Goal: Task Accomplishment & Management: Use online tool/utility

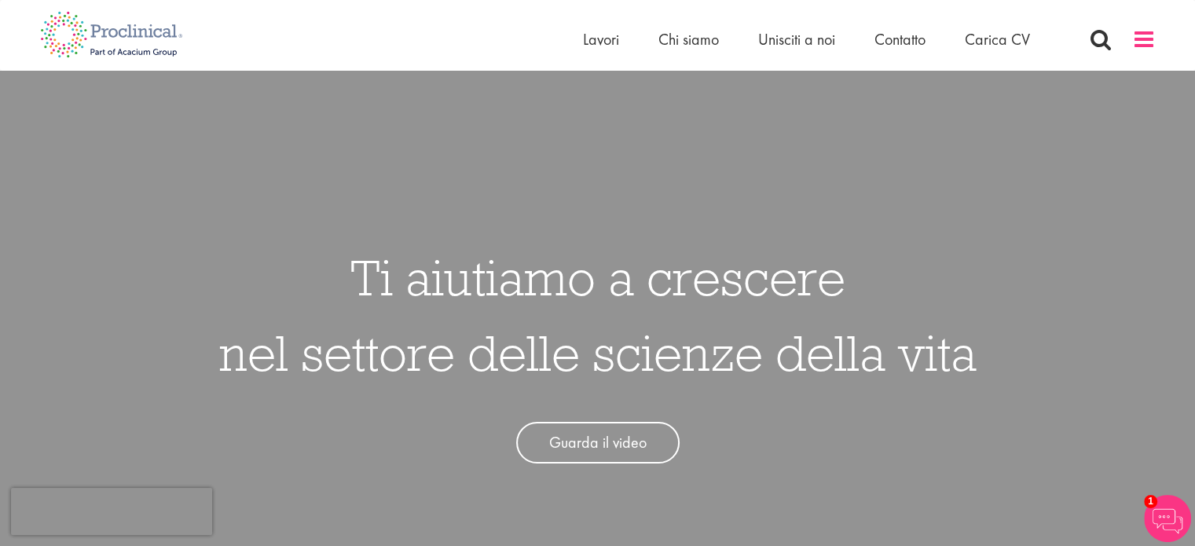
click at [1138, 42] on span at bounding box center [1144, 40] width 24 height 24
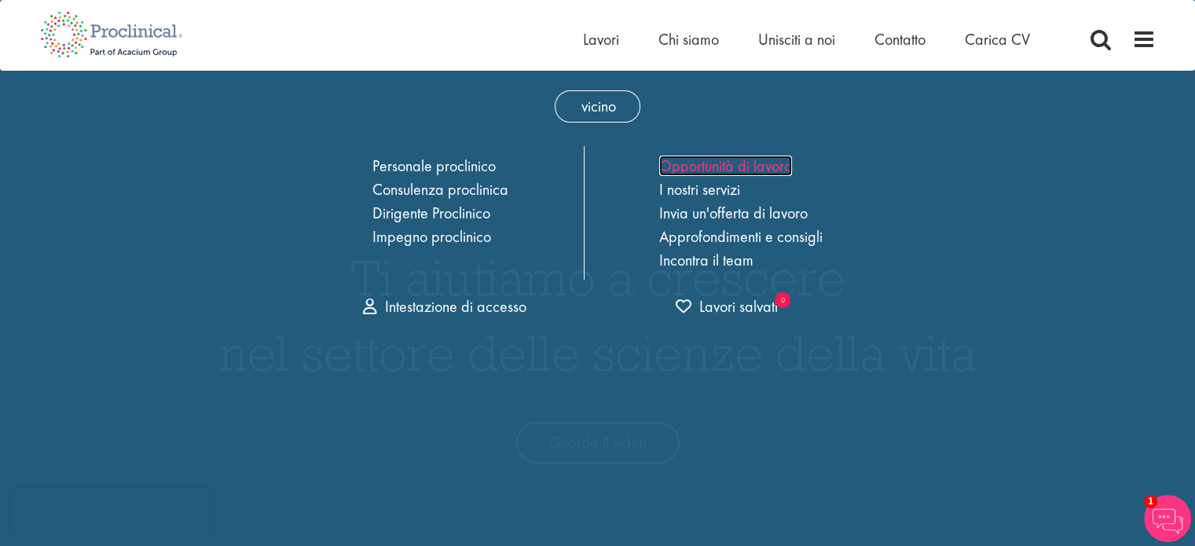
click at [761, 163] on font "Opportunità di lavoro" at bounding box center [725, 166] width 133 height 20
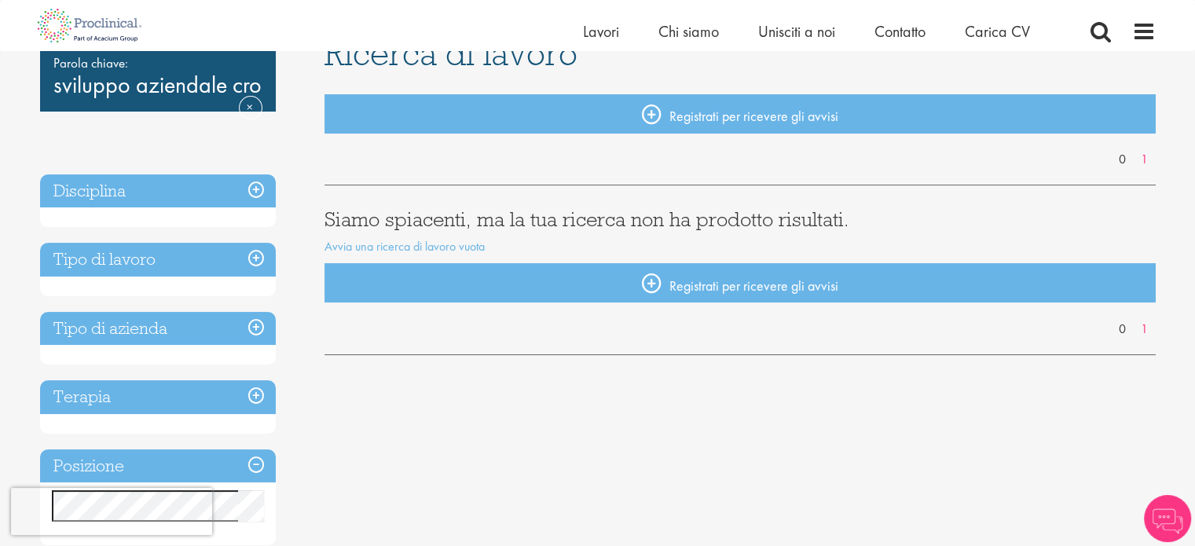
scroll to position [157, 0]
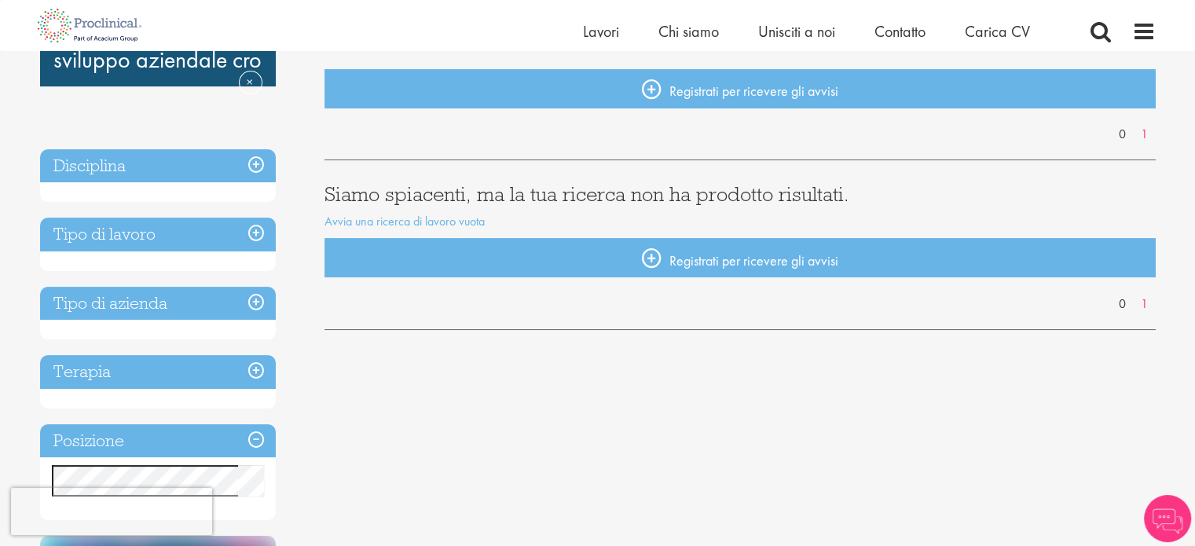
click at [252, 161] on h3 "Disciplina" at bounding box center [158, 166] width 236 height 34
click at [255, 163] on h3 "Disciplina" at bounding box center [158, 166] width 236 height 34
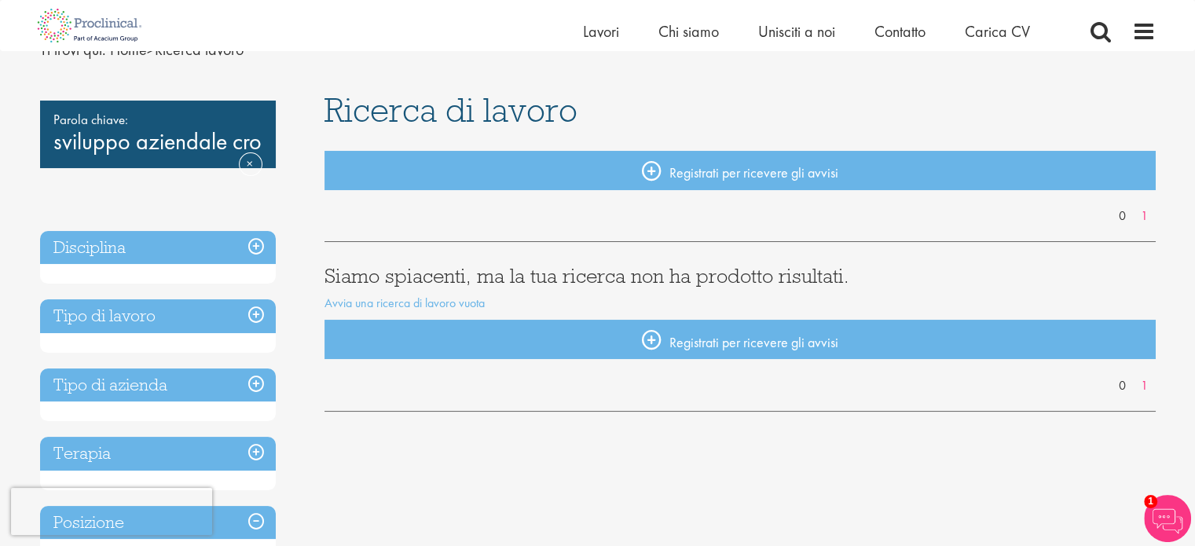
scroll to position [0, 0]
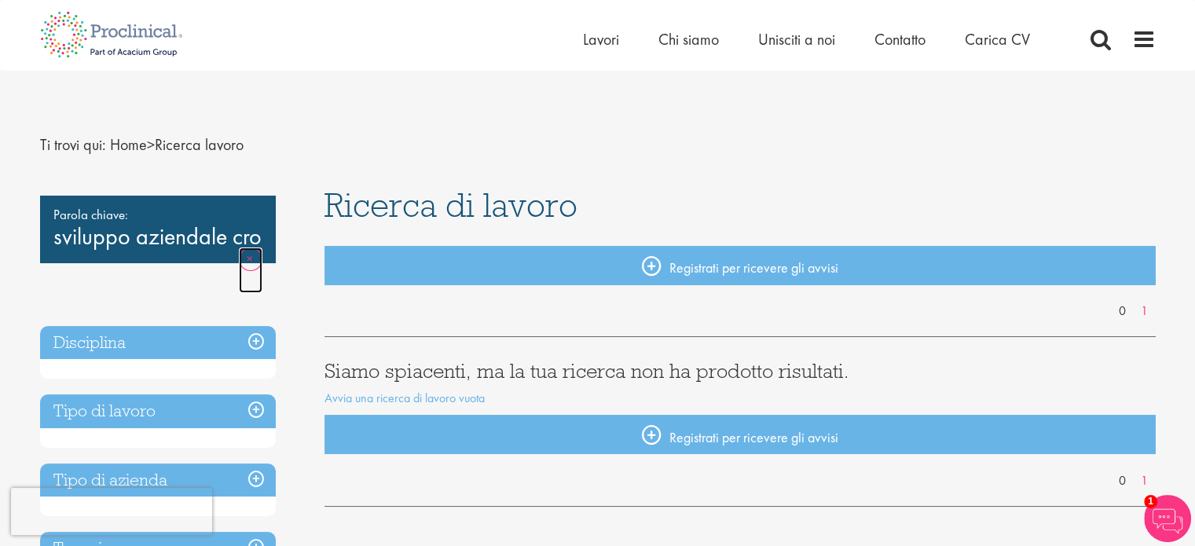
click at [249, 259] on link "Rimuovere" at bounding box center [251, 271] width 24 height 46
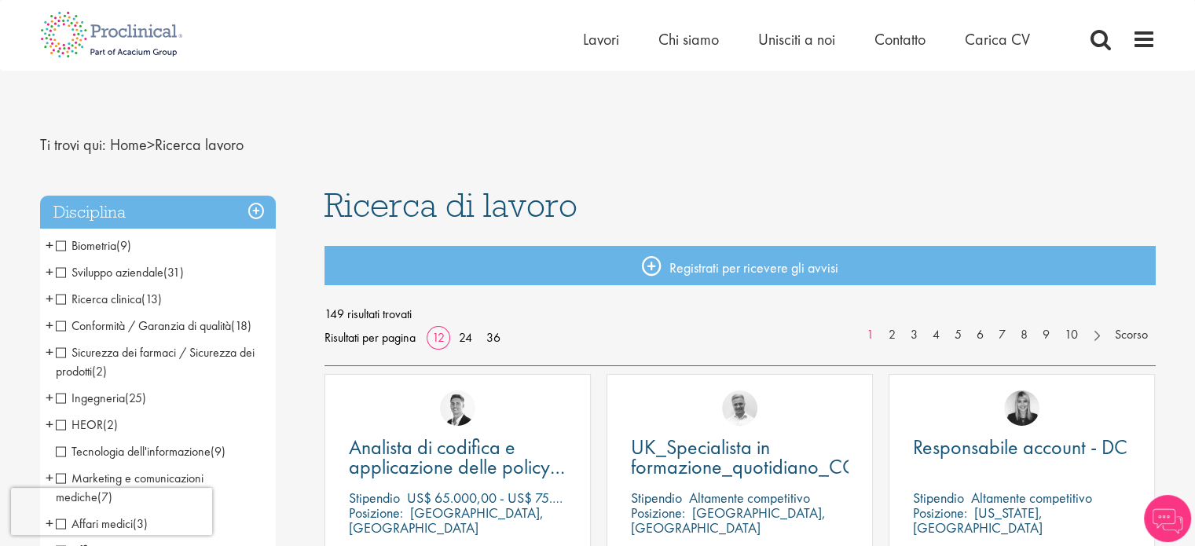
click at [60, 272] on span "Sviluppo aziendale" at bounding box center [110, 272] width 108 height 17
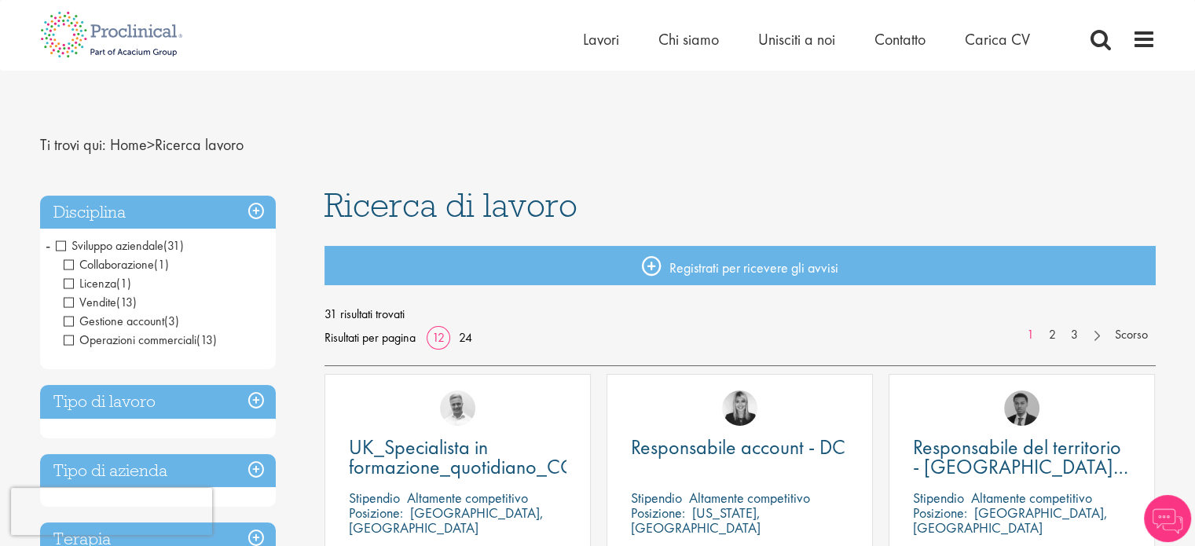
click at [68, 281] on span "Licenza" at bounding box center [90, 283] width 53 height 17
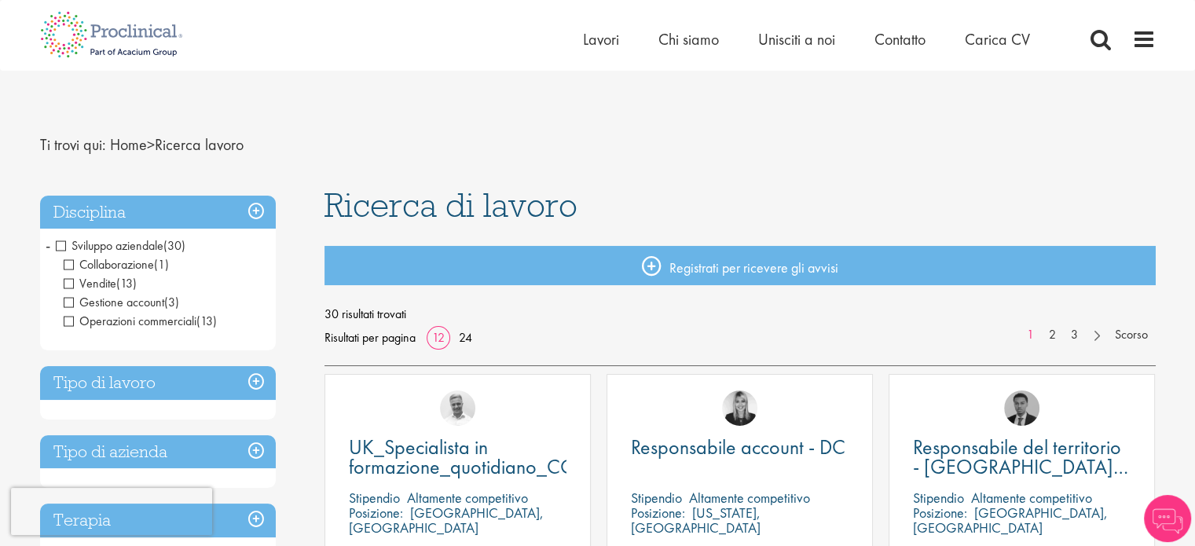
click at [68, 263] on span "Collaborazione" at bounding box center [109, 264] width 90 height 17
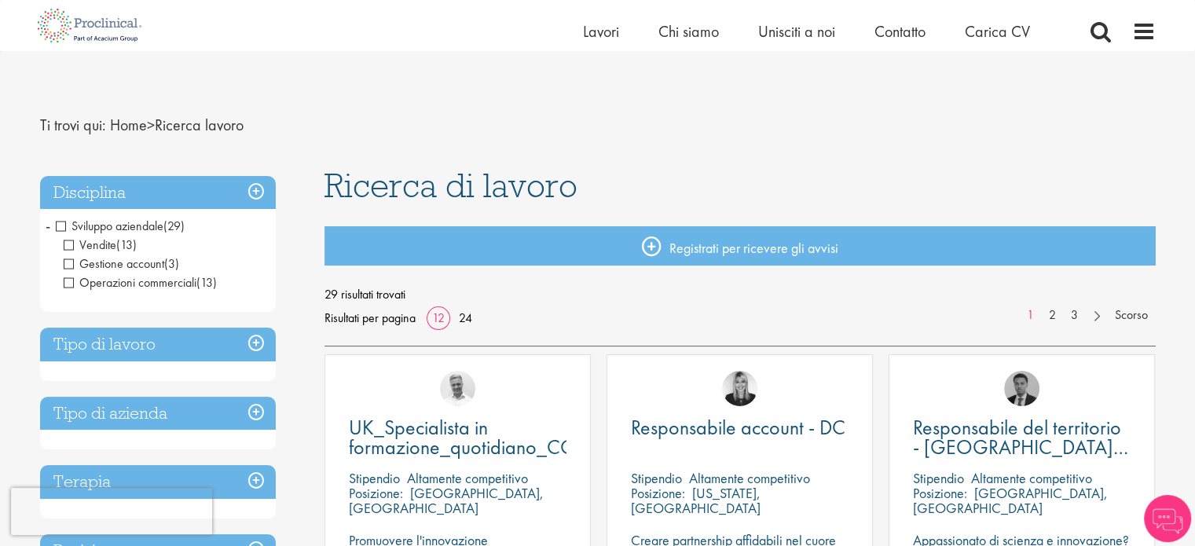
scroll to position [79, 0]
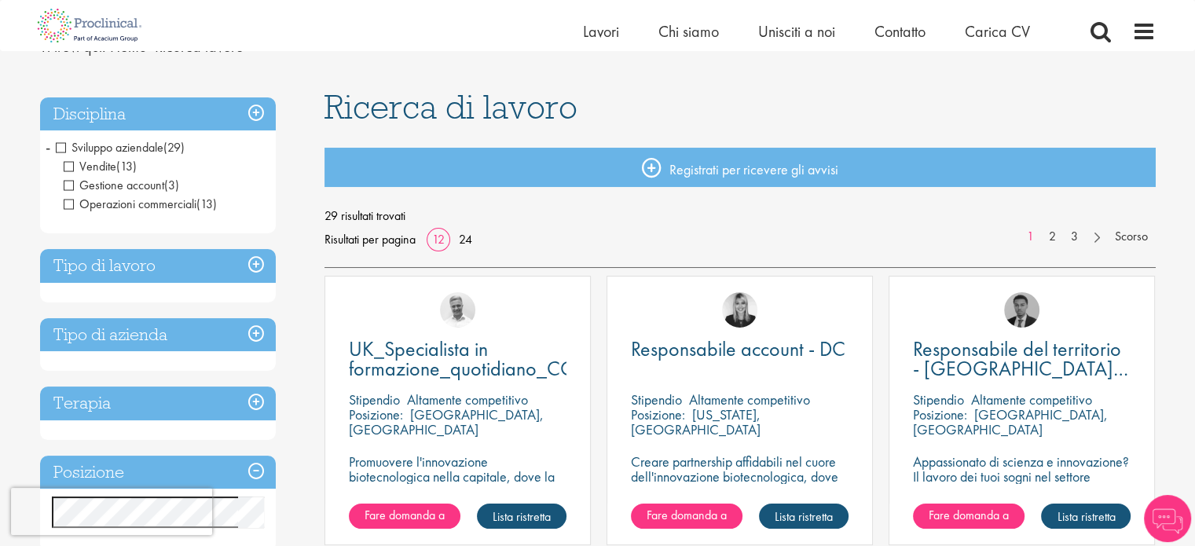
click at [252, 262] on h3 "Tipo di lavoro" at bounding box center [158, 266] width 236 height 34
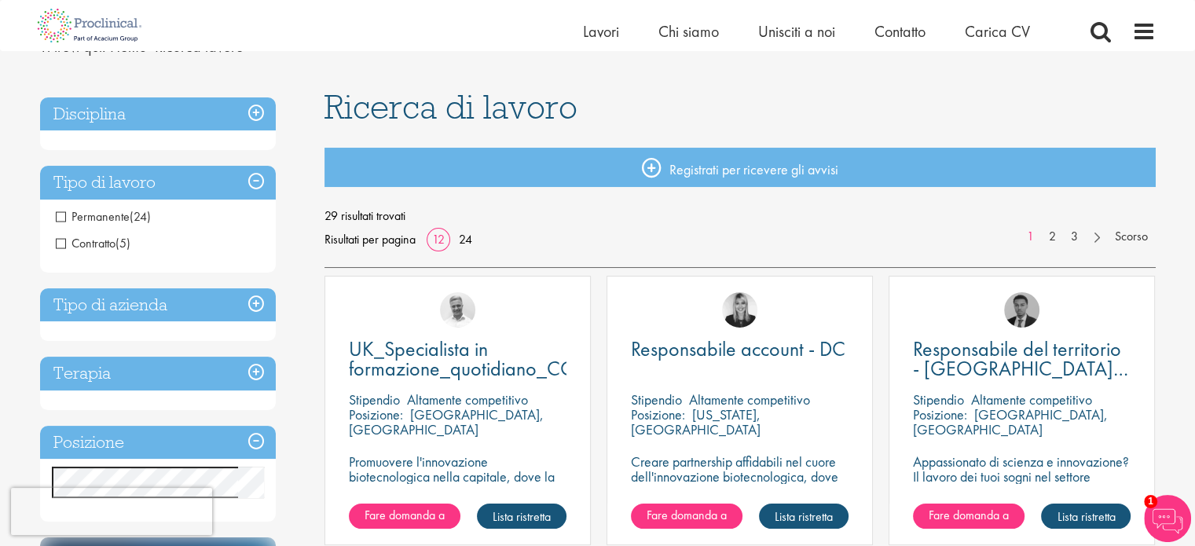
click at [61, 217] on span "Permanente" at bounding box center [93, 216] width 74 height 17
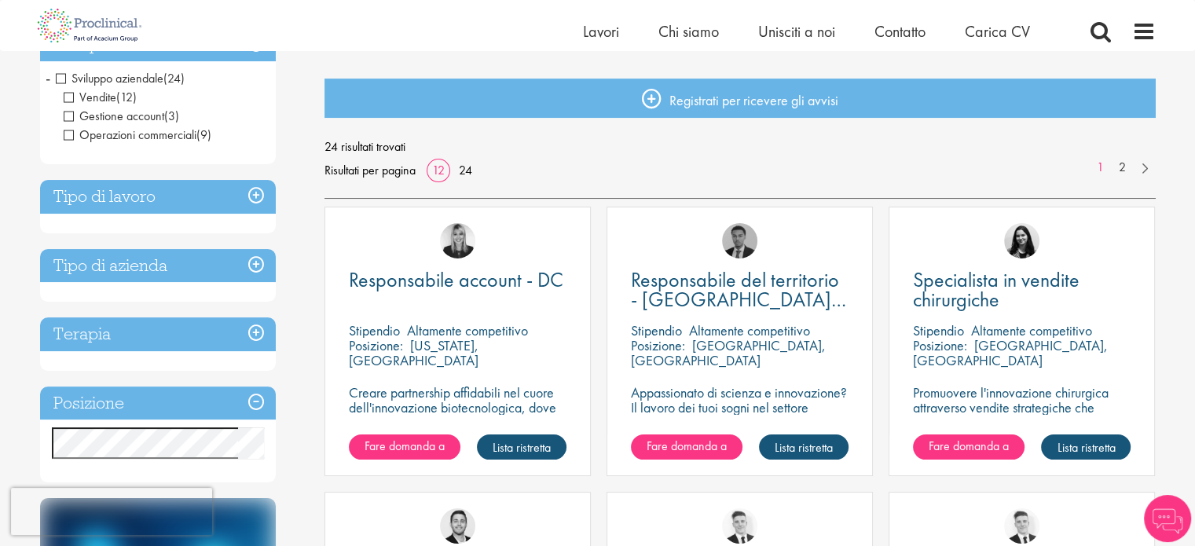
scroll to position [157, 0]
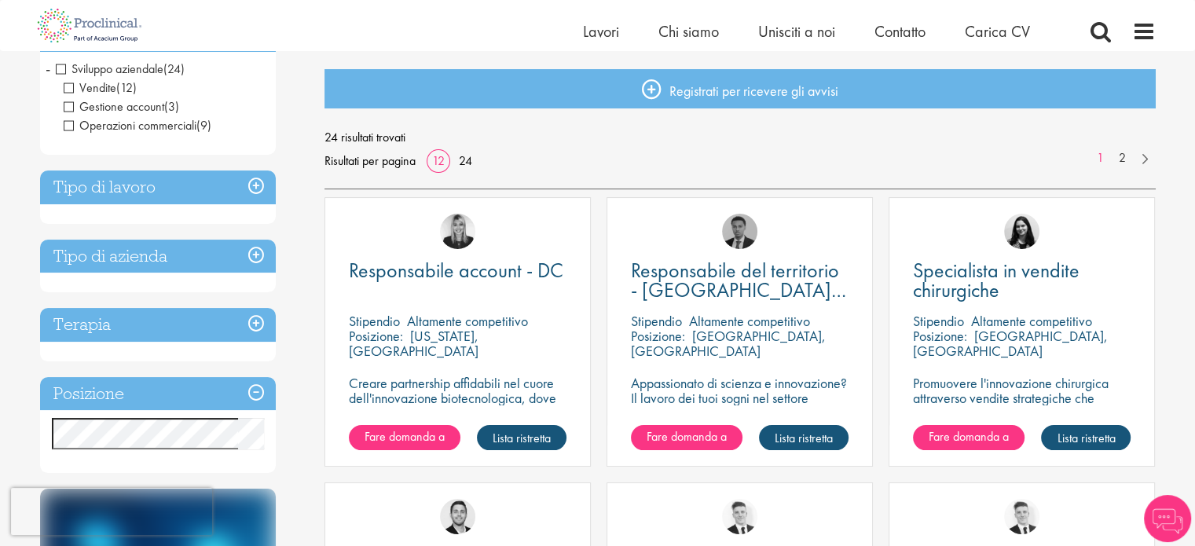
click at [255, 247] on h3 "Tipo di azienda" at bounding box center [158, 257] width 236 height 34
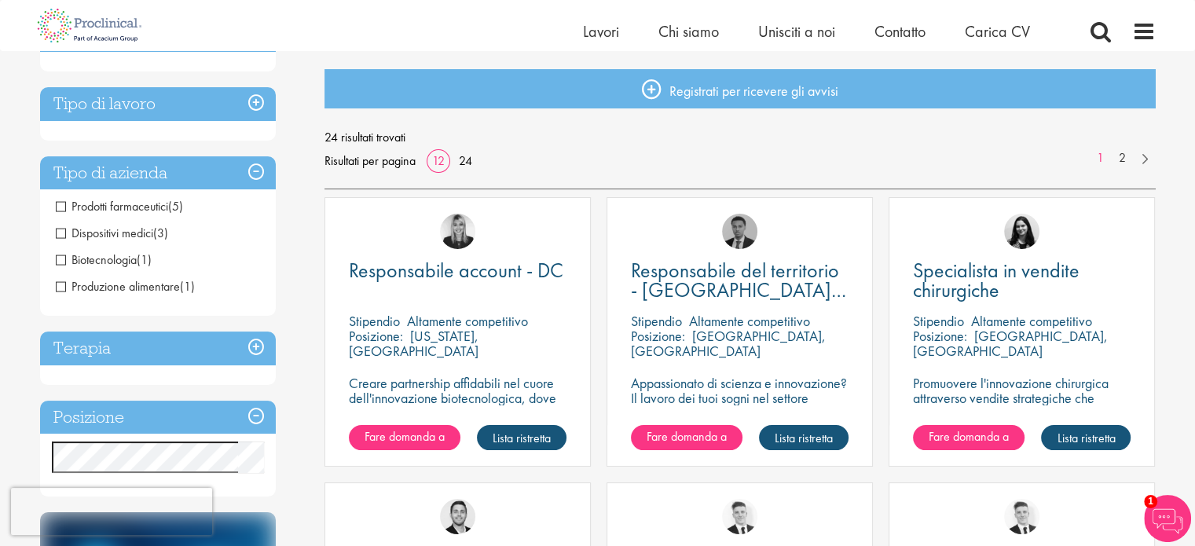
click at [61, 211] on span "Prodotti farmaceutici" at bounding box center [112, 206] width 112 height 17
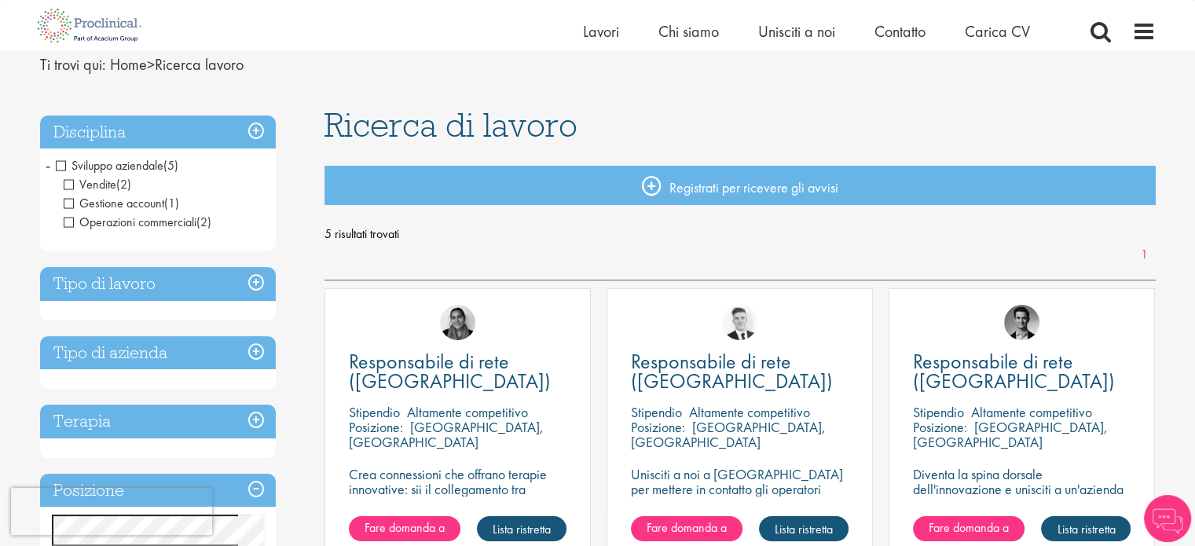
scroll to position [157, 0]
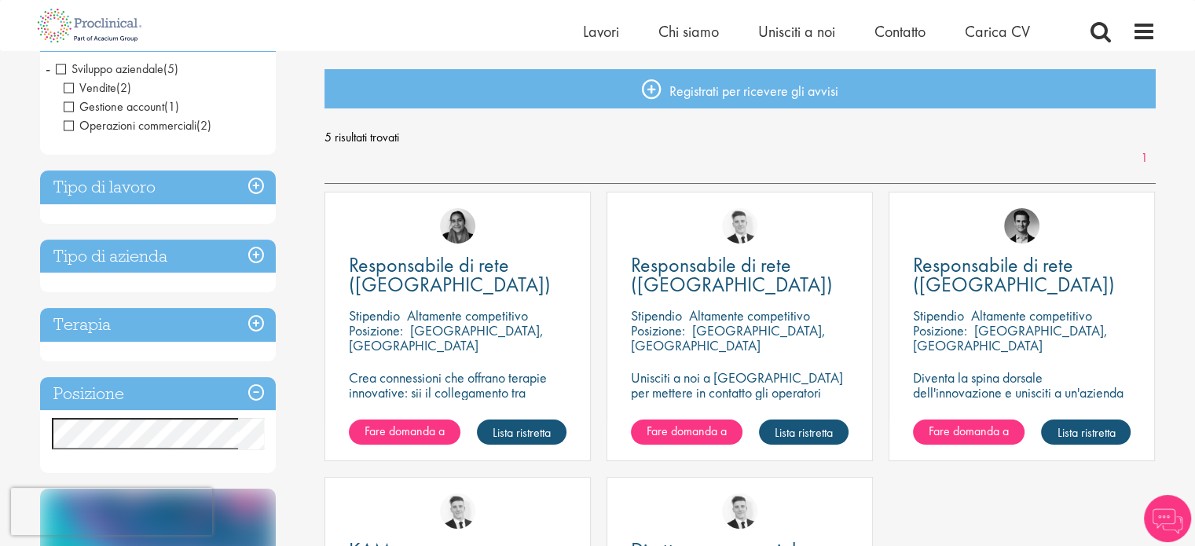
click at [263, 258] on h3 "Tipo di azienda" at bounding box center [158, 257] width 236 height 34
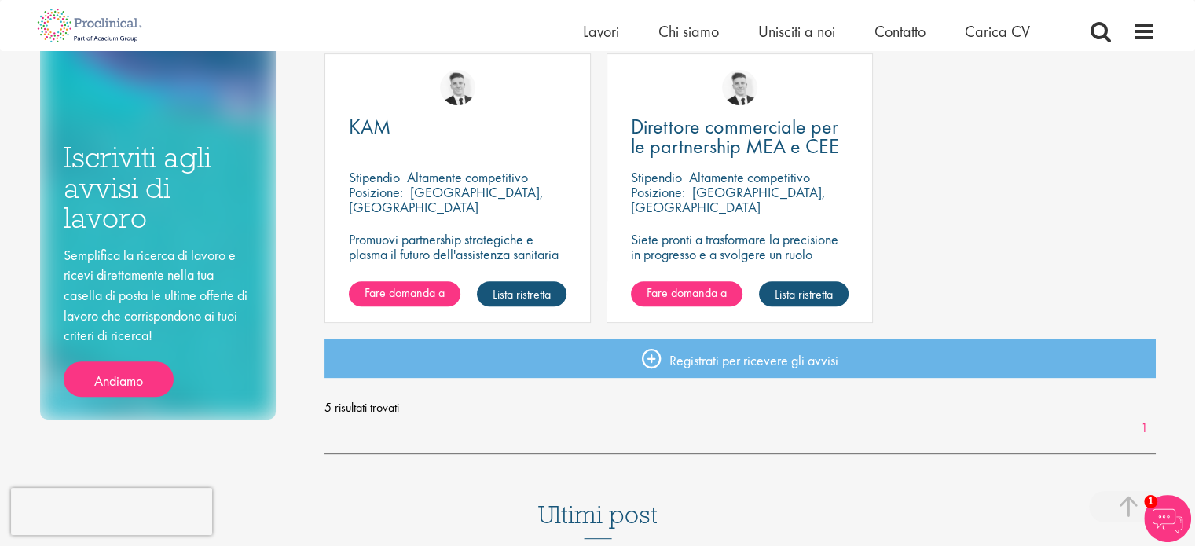
scroll to position [393, 0]
